Goal: Check status

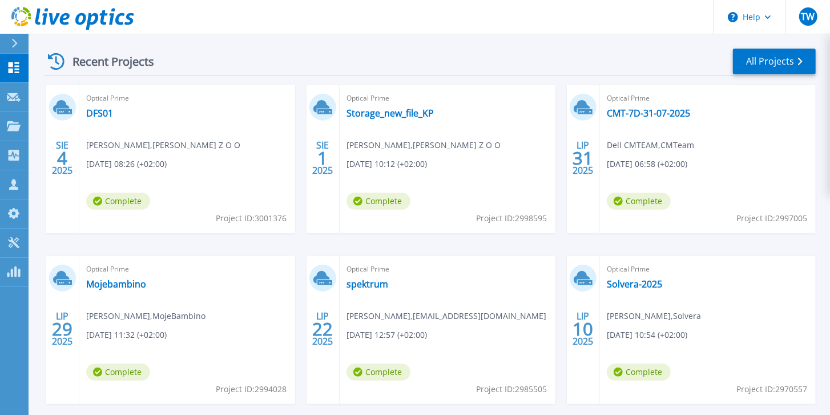
scroll to position [195, 0]
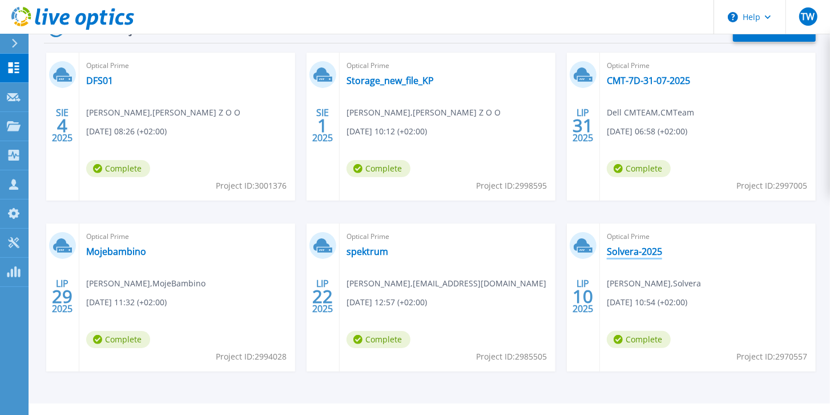
click at [629, 254] on link "Solvera-2025" at bounding box center [634, 251] width 55 height 11
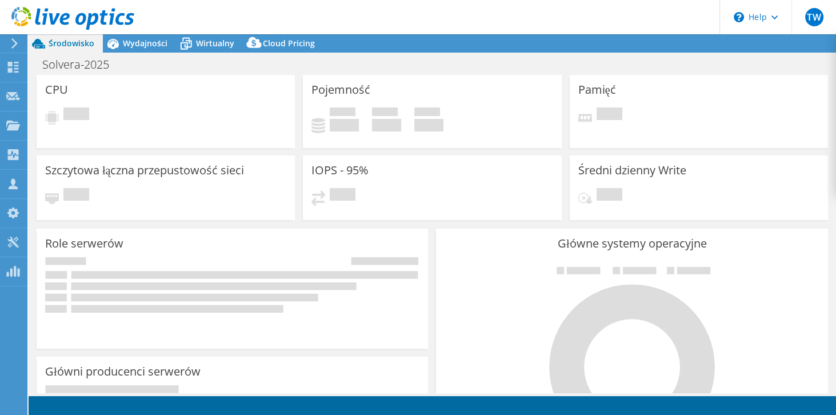
select select "EUFrankfurt"
select select "USD"
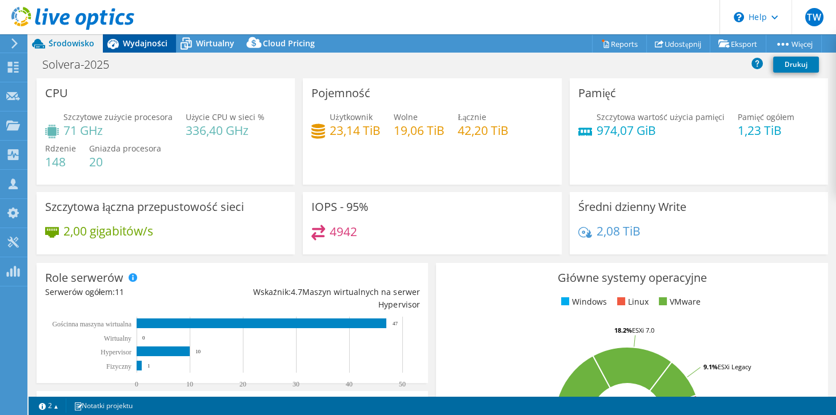
click at [150, 43] on span "Wydajności" at bounding box center [145, 43] width 45 height 11
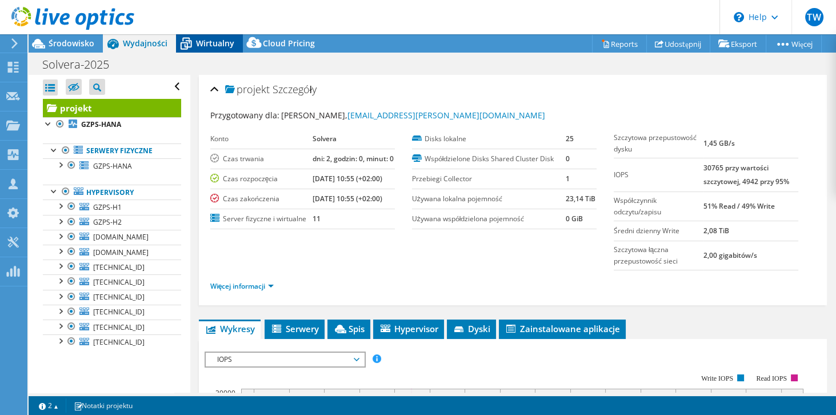
click at [205, 39] on span "Wirtualny" at bounding box center [215, 43] width 38 height 11
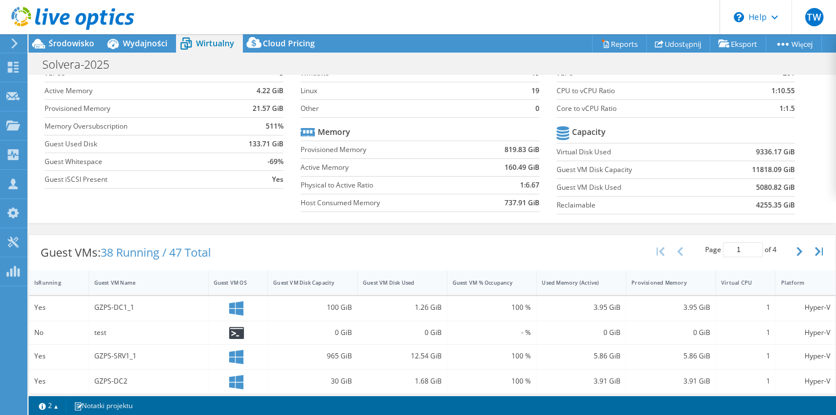
scroll to position [33, 0]
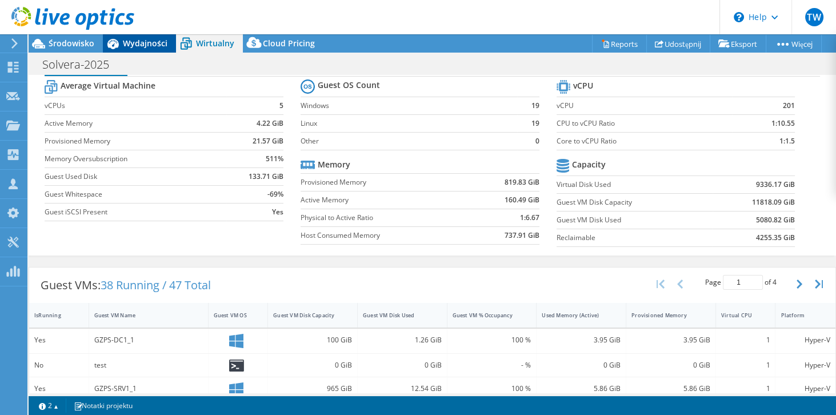
click at [115, 50] on icon at bounding box center [113, 44] width 20 height 20
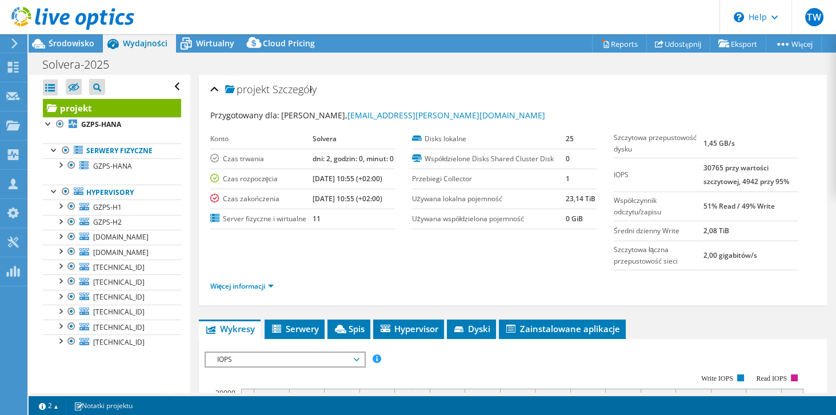
scroll to position [0, 0]
click at [122, 202] on link "GZPS-H1" at bounding box center [112, 206] width 138 height 15
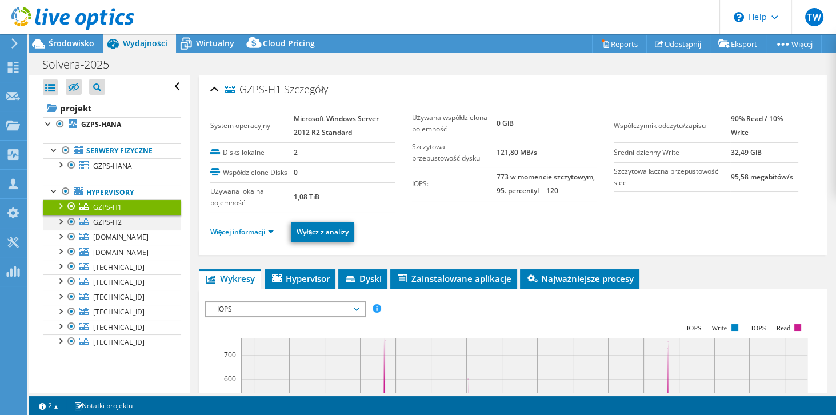
click at [59, 220] on div at bounding box center [59, 220] width 11 height 11
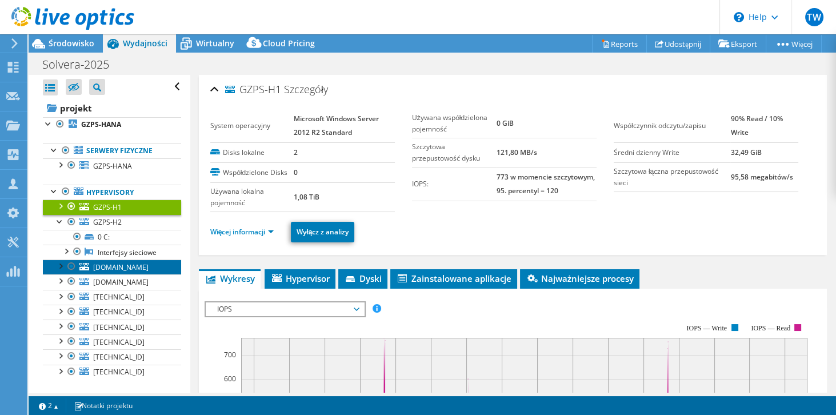
click at [113, 269] on link "gzps-su1.ad.gzps.pl" at bounding box center [112, 266] width 138 height 15
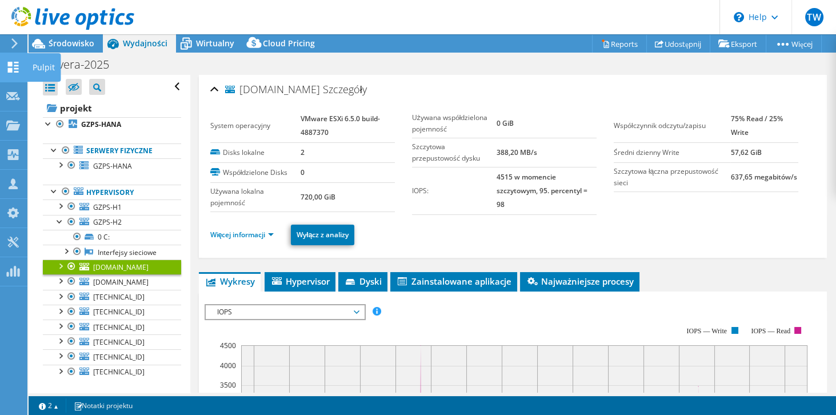
click at [10, 70] on use at bounding box center [13, 67] width 11 height 11
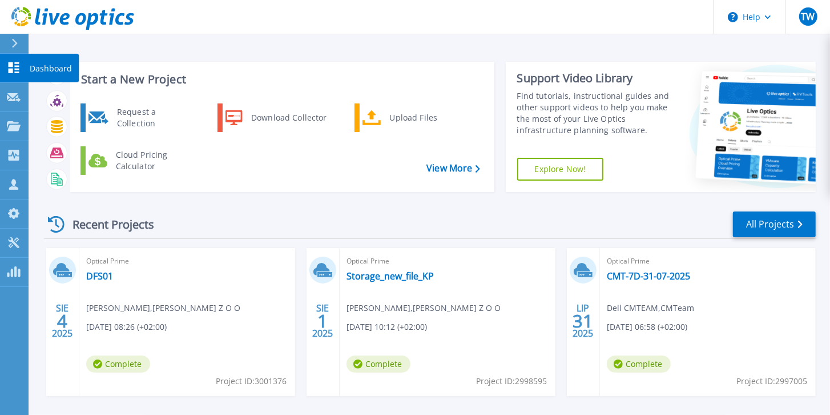
click at [16, 69] on icon at bounding box center [14, 67] width 11 height 11
click at [643, 283] on div "Optical Prime CMT-7D-31-07-2025 Dell CMTEAM , CMTeam 07.31.2025, 06:58 (+02:00)…" at bounding box center [708, 322] width 216 height 148
click at [650, 278] on link "CMT-7D-31-07-2025" at bounding box center [648, 275] width 83 height 11
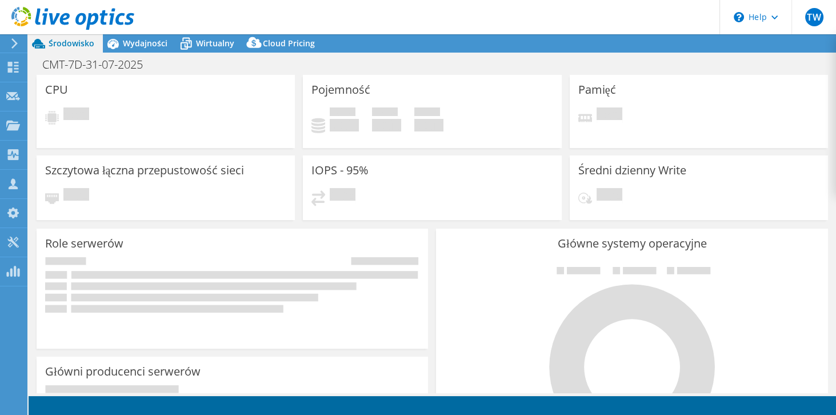
select select "USD"
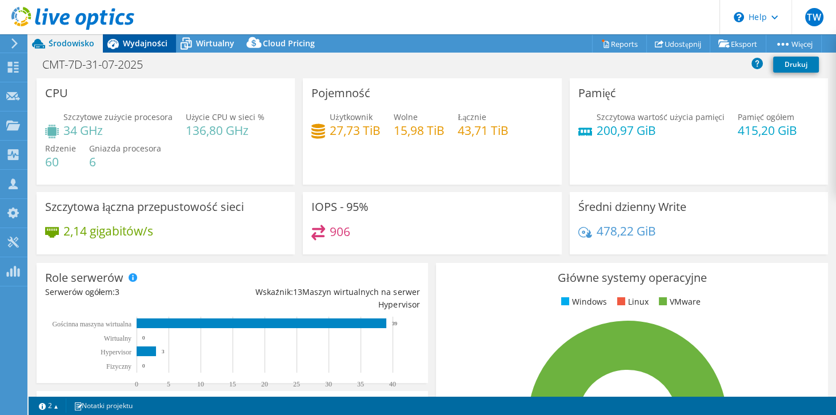
click at [149, 40] on span "Wydajności" at bounding box center [145, 43] width 45 height 11
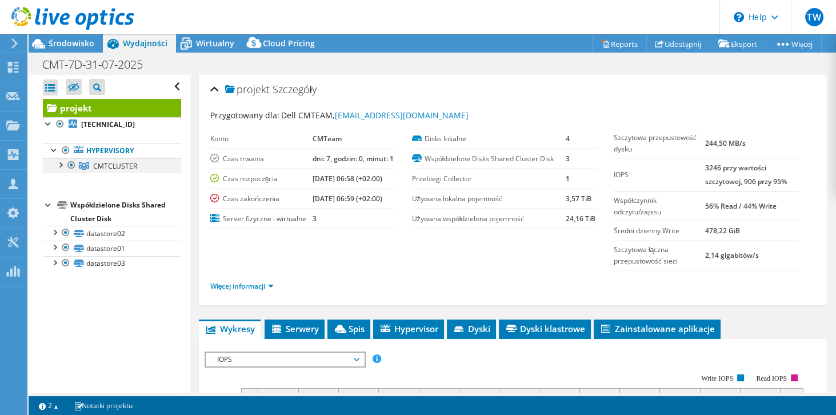
click at [64, 163] on div at bounding box center [59, 163] width 11 height 11
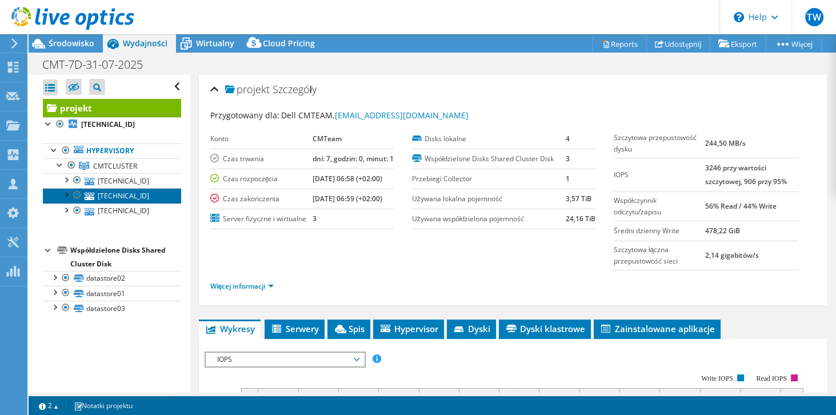
click at [124, 192] on link "10.4.71.201" at bounding box center [112, 195] width 138 height 15
